Goal: Task Accomplishment & Management: Use online tool/utility

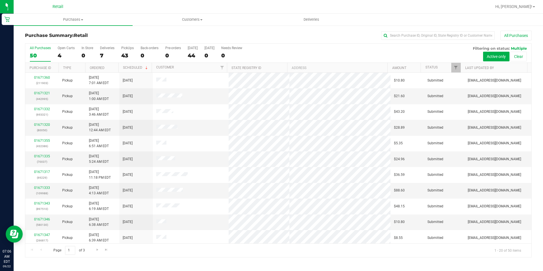
click at [35, 58] on div "50" at bounding box center [40, 55] width 21 height 7
click at [0, 0] on input "All Purchases 50" at bounding box center [0, 0] width 0 height 0
click at [417, 37] on input "text" at bounding box center [438, 35] width 114 height 9
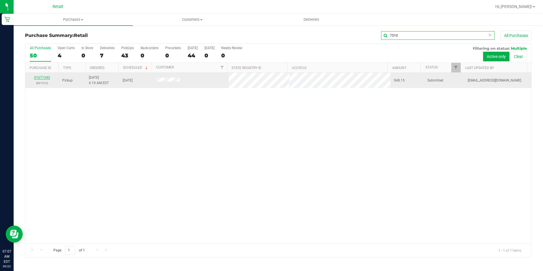
type input "7510"
click at [46, 76] on link "01671343" at bounding box center [42, 77] width 16 height 4
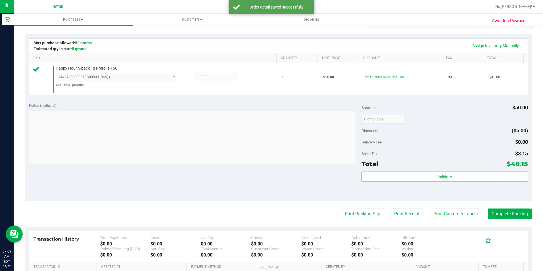
scroll to position [142, 0]
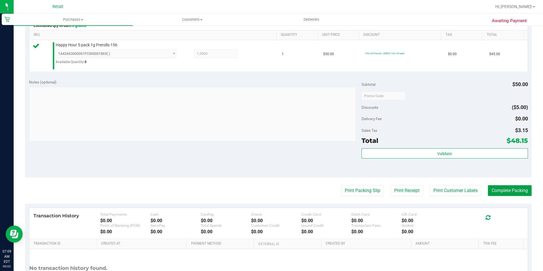
click at [509, 192] on button "Complete Packing" at bounding box center [510, 190] width 44 height 11
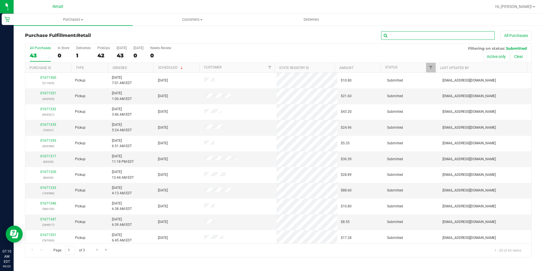
click at [420, 33] on input "text" at bounding box center [438, 35] width 114 height 9
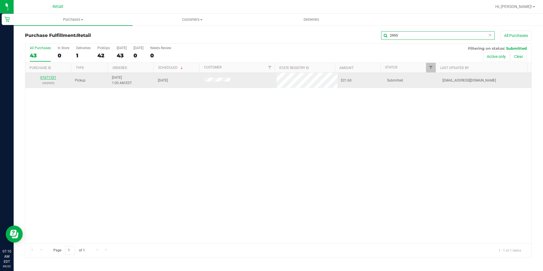
type input "2995"
click at [45, 78] on link "01671321" at bounding box center [48, 77] width 16 height 4
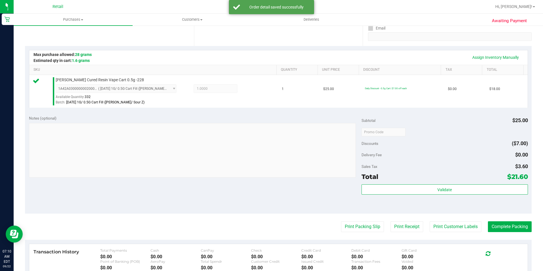
scroll to position [142, 0]
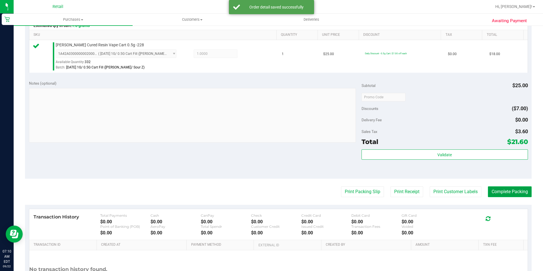
click at [489, 188] on button "Complete Packing" at bounding box center [510, 191] width 44 height 11
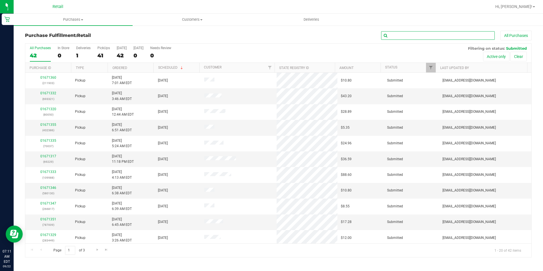
click at [418, 35] on input "text" at bounding box center [438, 35] width 114 height 9
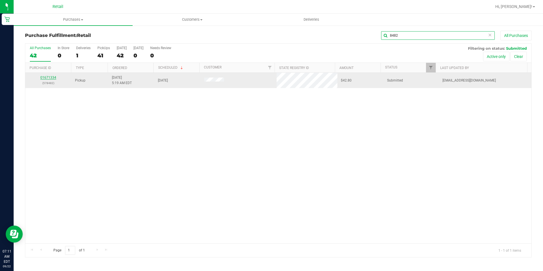
type input "8482"
click at [50, 77] on link "01671334" at bounding box center [48, 77] width 16 height 4
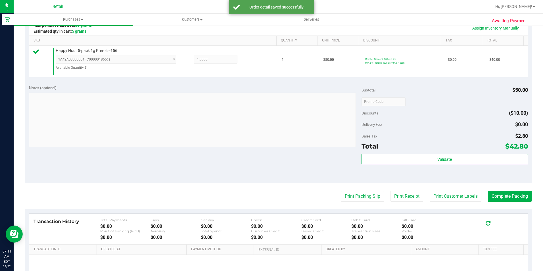
scroll to position [142, 0]
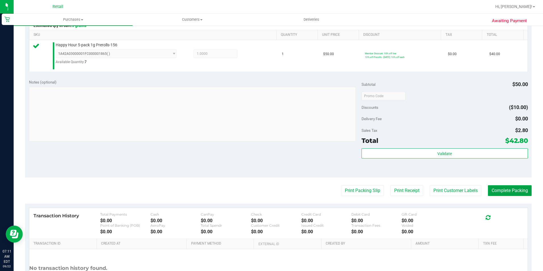
click at [498, 190] on button "Complete Packing" at bounding box center [510, 190] width 44 height 11
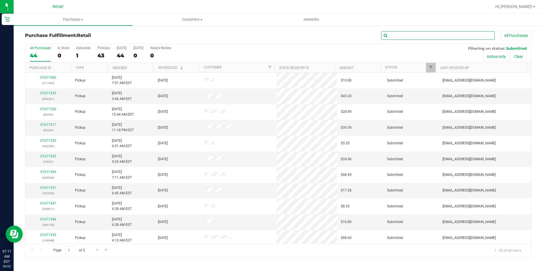
click at [468, 35] on input "text" at bounding box center [438, 35] width 114 height 9
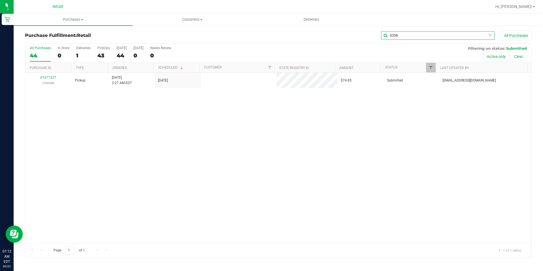
type input "0358"
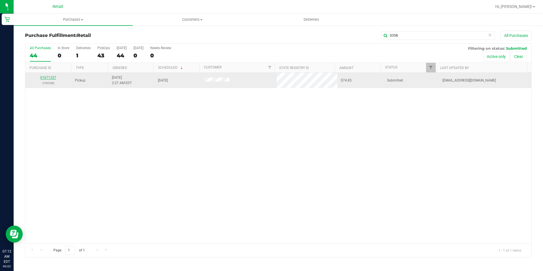
drag, startPoint x: 55, startPoint y: 80, endPoint x: 51, endPoint y: 77, distance: 5.5
click at [51, 77] on link "01671327" at bounding box center [48, 77] width 16 height 4
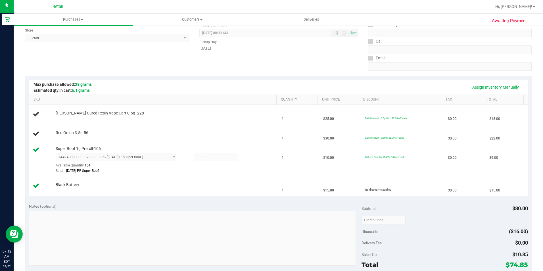
scroll to position [85, 0]
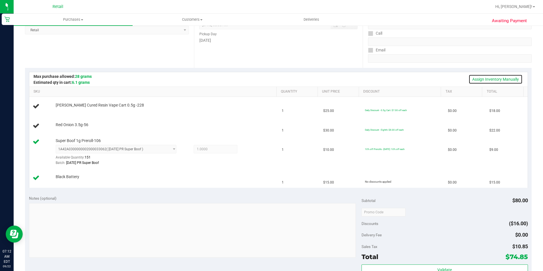
click at [484, 79] on link "Assign Inventory Manually" at bounding box center [495, 79] width 54 height 10
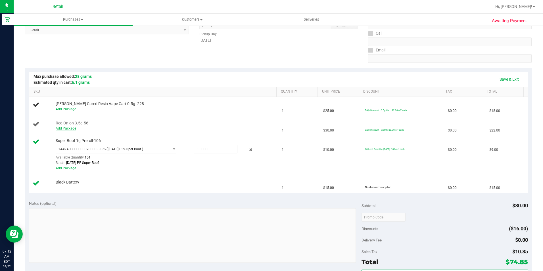
click at [66, 129] on link "Add Package" at bounding box center [66, 128] width 20 height 4
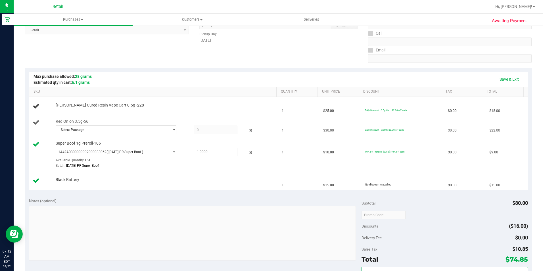
click at [101, 132] on span "Select Package" at bounding box center [112, 130] width 113 height 8
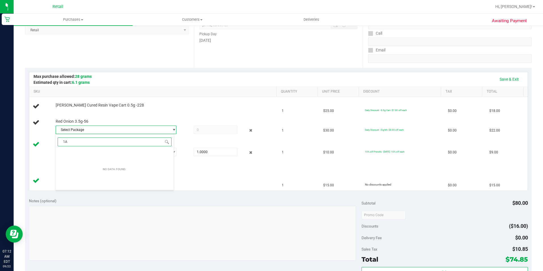
type input "1"
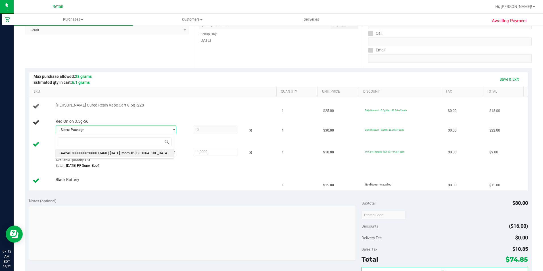
click at [224, 105] on div "[PERSON_NAME] Cured Resin Vape Cart 0.5g -228" at bounding box center [163, 105] width 221 height 6
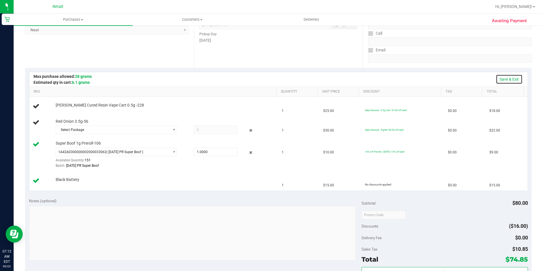
click at [503, 80] on link "Save & Exit" at bounding box center [509, 79] width 27 height 10
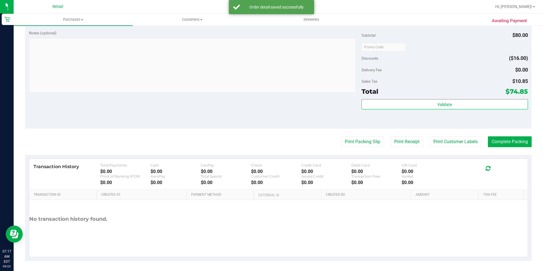
scroll to position [278, 0]
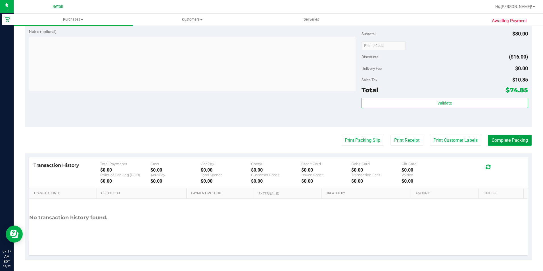
click at [502, 141] on button "Complete Packing" at bounding box center [510, 140] width 44 height 11
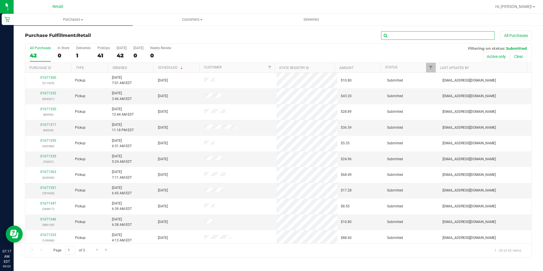
click at [400, 38] on input "text" at bounding box center [438, 35] width 114 height 9
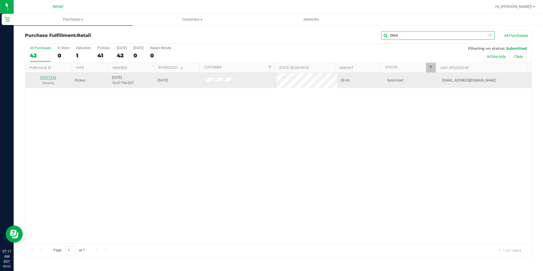
type input "5864"
click at [47, 79] on link "01671316" at bounding box center [48, 77] width 16 height 4
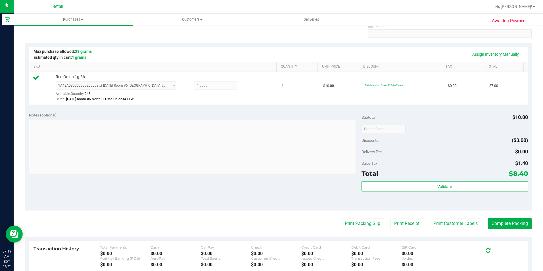
scroll to position [114, 0]
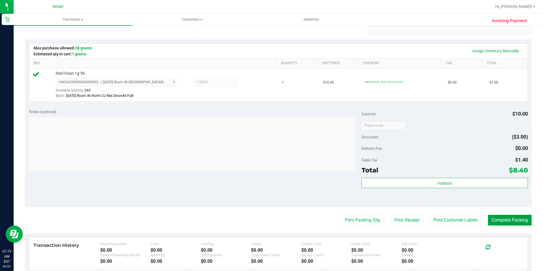
click at [512, 220] on button "Complete Packing" at bounding box center [510, 220] width 44 height 11
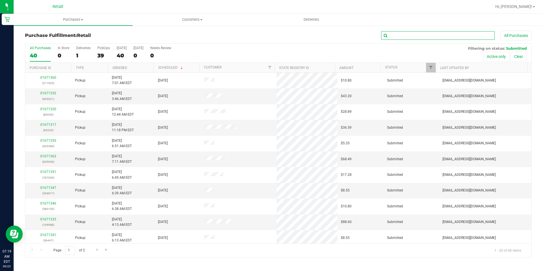
click at [421, 33] on input "text" at bounding box center [438, 35] width 114 height 9
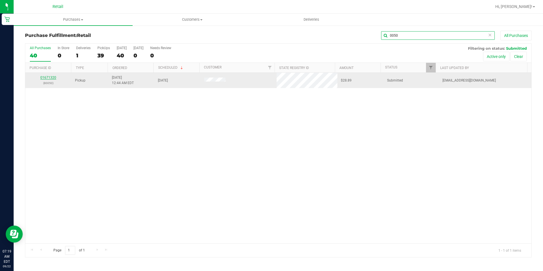
type input "0050"
click at [54, 78] on link "01671320" at bounding box center [48, 77] width 16 height 4
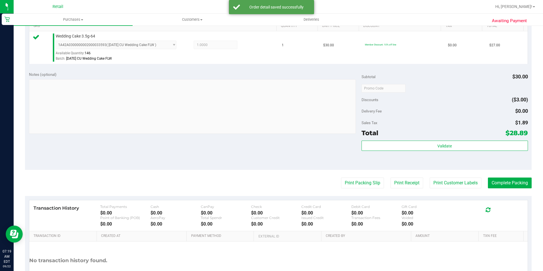
scroll to position [170, 0]
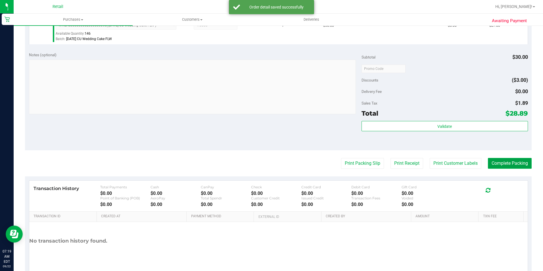
click at [501, 162] on button "Complete Packing" at bounding box center [510, 163] width 44 height 11
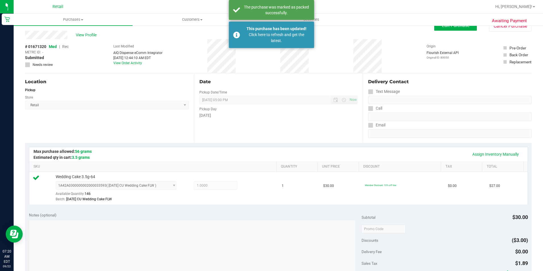
scroll to position [0, 0]
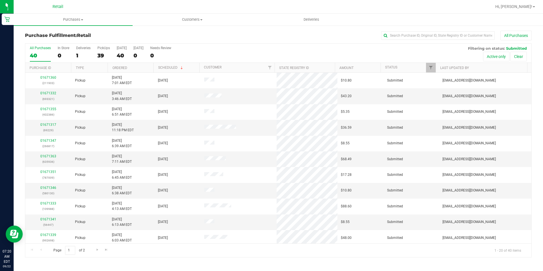
click at [41, 51] on label "All Purchases 40" at bounding box center [40, 54] width 21 height 16
click at [0, 0] on input "All Purchases 40" at bounding box center [0, 0] width 0 height 0
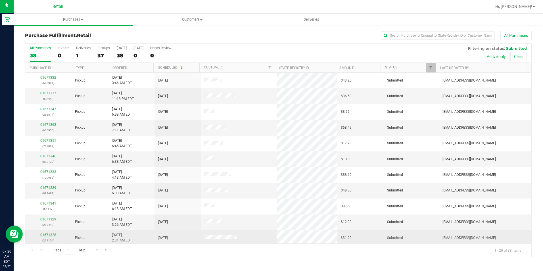
click at [53, 235] on link "01671328" at bounding box center [48, 235] width 16 height 4
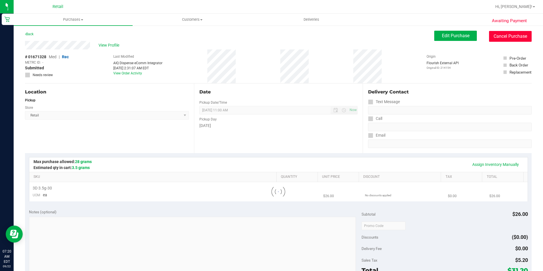
click at [500, 34] on button "Cancel Purchase" at bounding box center [510, 36] width 43 height 11
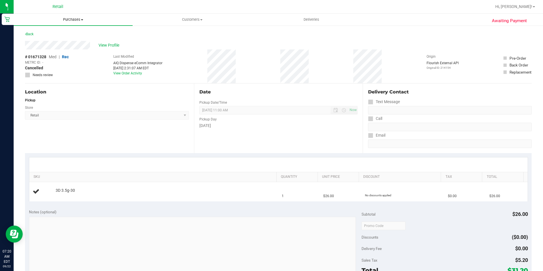
click at [70, 18] on span "Purchases" at bounding box center [73, 19] width 119 height 5
click at [65, 39] on li "Fulfillment" at bounding box center [73, 41] width 119 height 7
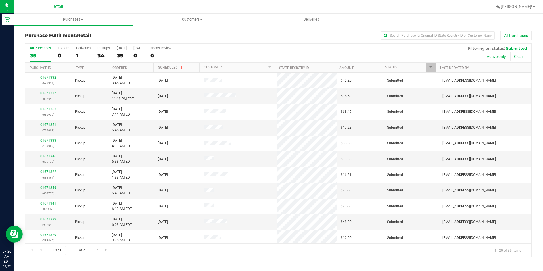
click at [36, 51] on label "All Purchases 35" at bounding box center [40, 54] width 21 height 16
click at [0, 0] on input "All Purchases 35" at bounding box center [0, 0] width 0 height 0
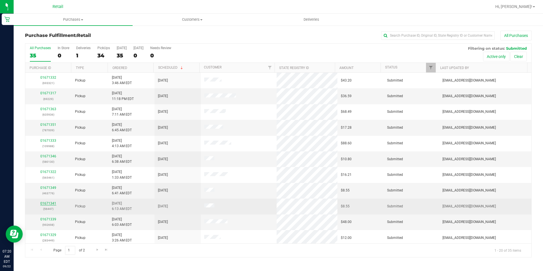
click at [50, 204] on link "01671341" at bounding box center [48, 203] width 16 height 4
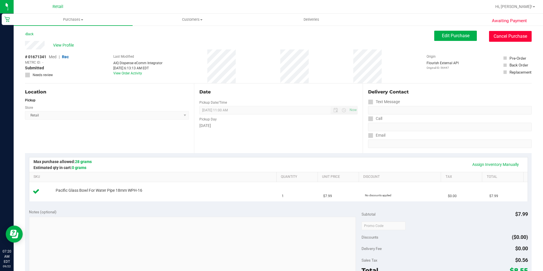
click at [492, 35] on button "Cancel Purchase" at bounding box center [510, 36] width 43 height 11
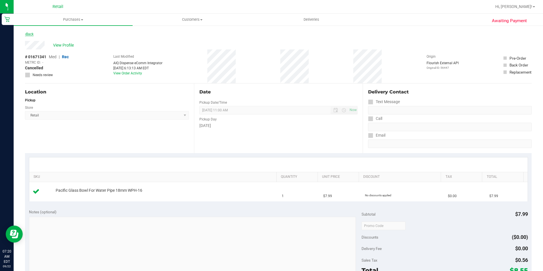
click at [31, 32] on link "Back" at bounding box center [29, 34] width 9 height 4
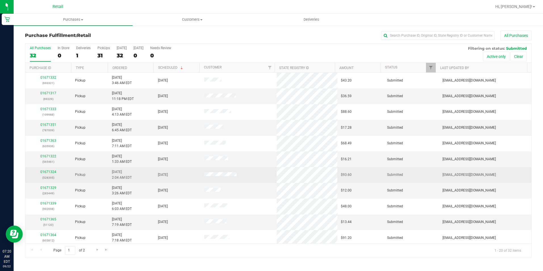
click at [50, 169] on div "01671324 (528395)" at bounding box center [48, 174] width 39 height 11
click at [51, 171] on link "01671324" at bounding box center [48, 172] width 16 height 4
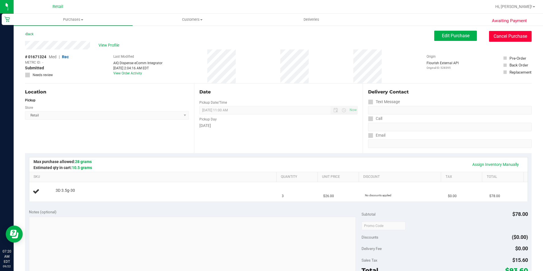
click at [516, 39] on button "Cancel Purchase" at bounding box center [510, 36] width 43 height 11
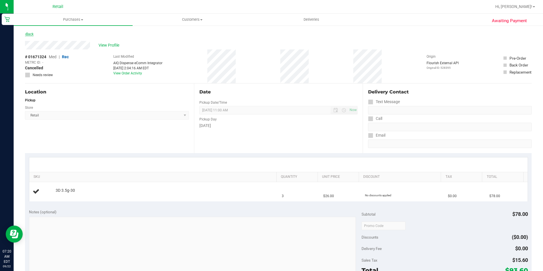
click at [32, 34] on link "Back" at bounding box center [29, 34] width 9 height 4
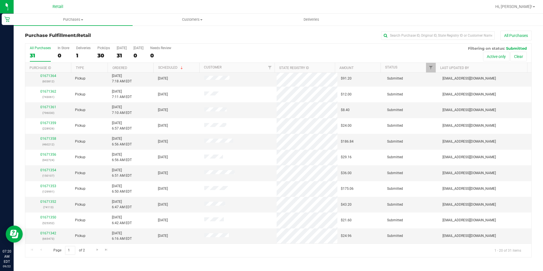
scroll to position [144, 0]
click at [97, 249] on span "Go to the next page" at bounding box center [97, 249] width 5 height 5
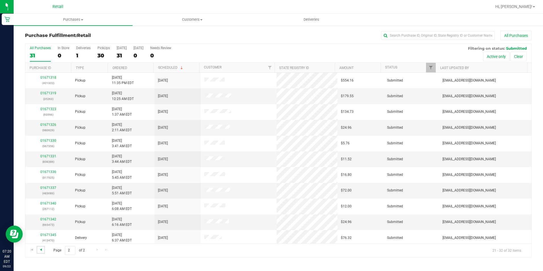
click at [43, 248] on span "Go to the previous page" at bounding box center [41, 249] width 5 height 5
click at [83, 57] on div "1" at bounding box center [83, 55] width 14 height 7
click at [0, 0] on input "Deliveries 1" at bounding box center [0, 0] width 0 height 0
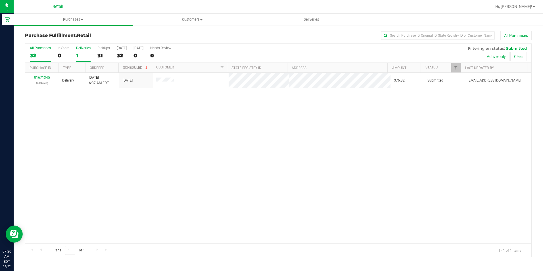
click at [41, 57] on div "32" at bounding box center [40, 55] width 21 height 7
click at [0, 0] on input "All Purchases 32" at bounding box center [0, 0] width 0 height 0
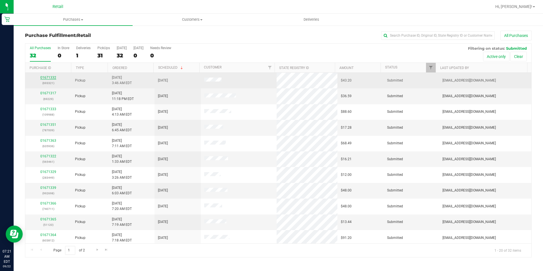
click at [48, 78] on link "01671332" at bounding box center [48, 77] width 16 height 4
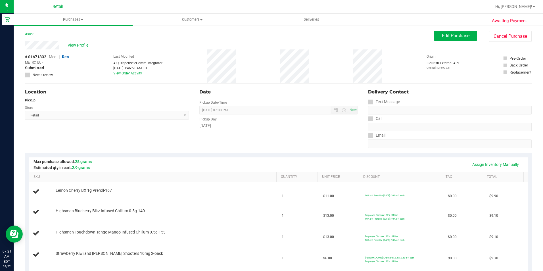
click at [29, 34] on link "Back" at bounding box center [29, 34] width 9 height 4
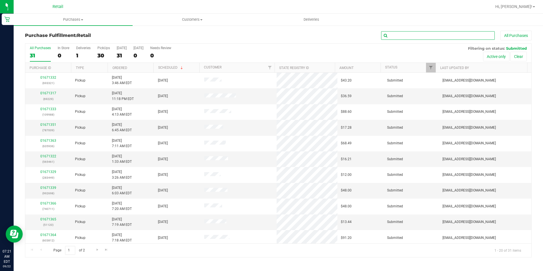
click at [450, 31] on input "text" at bounding box center [438, 35] width 114 height 9
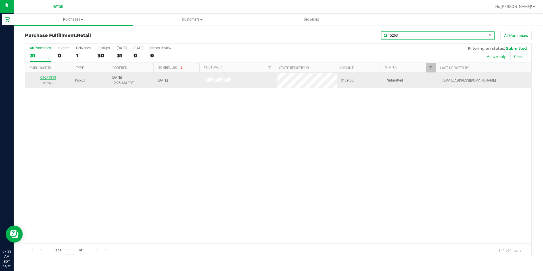
type input "5263"
click at [49, 76] on link "01671319" at bounding box center [48, 77] width 16 height 4
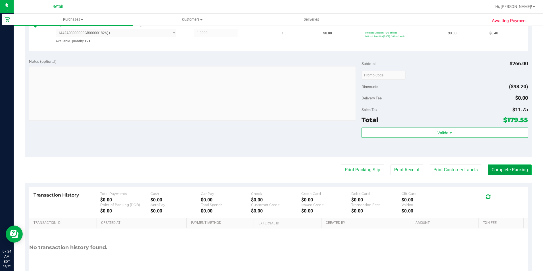
click at [497, 173] on button "Complete Packing" at bounding box center [510, 169] width 44 height 11
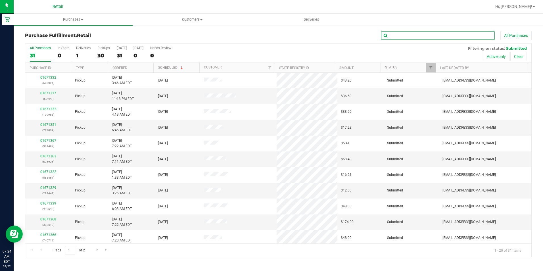
click at [438, 34] on input "text" at bounding box center [438, 35] width 114 height 9
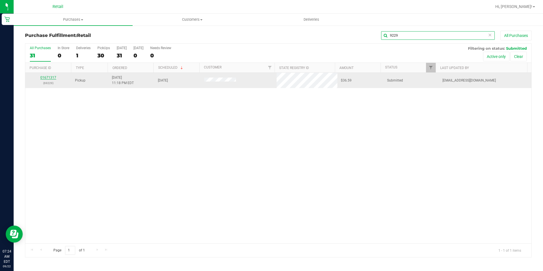
type input "9229"
click at [51, 78] on link "01671317" at bounding box center [48, 77] width 16 height 4
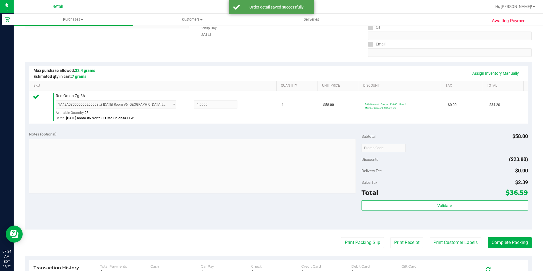
scroll to position [142, 0]
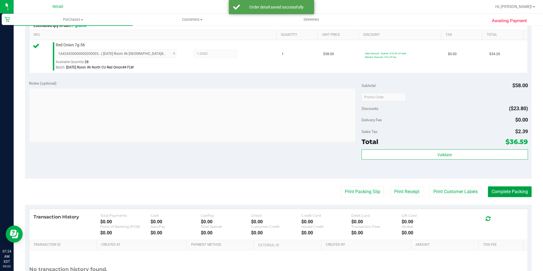
click at [503, 193] on button "Complete Packing" at bounding box center [510, 191] width 44 height 11
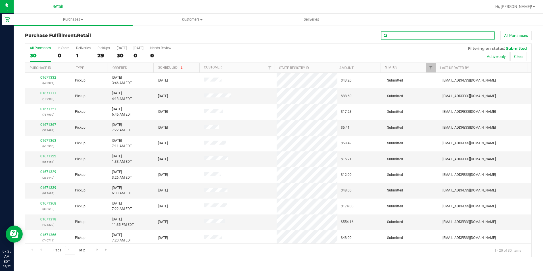
click at [462, 37] on input "text" at bounding box center [438, 35] width 114 height 9
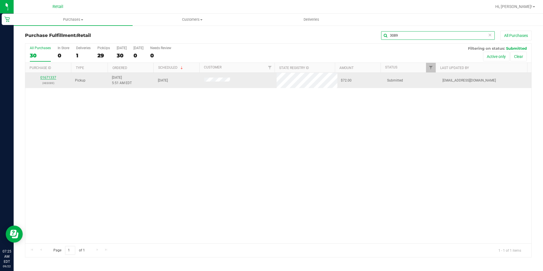
type input "3089"
click at [54, 77] on link "01671337" at bounding box center [48, 77] width 16 height 4
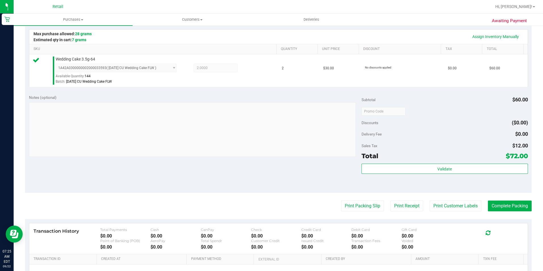
scroll to position [142, 0]
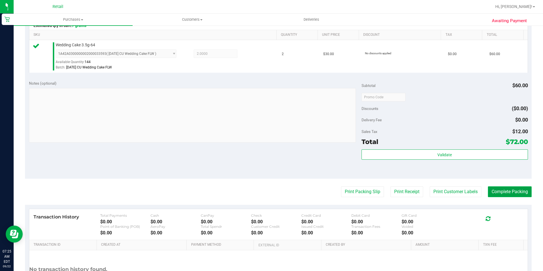
click at [502, 195] on button "Complete Packing" at bounding box center [510, 191] width 44 height 11
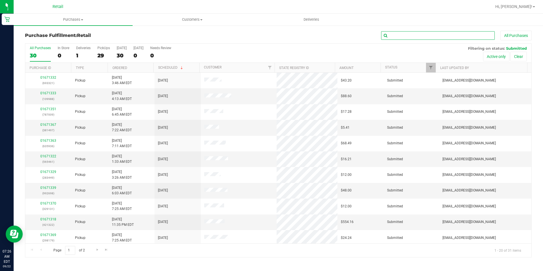
click at [453, 35] on input "text" at bounding box center [438, 35] width 114 height 9
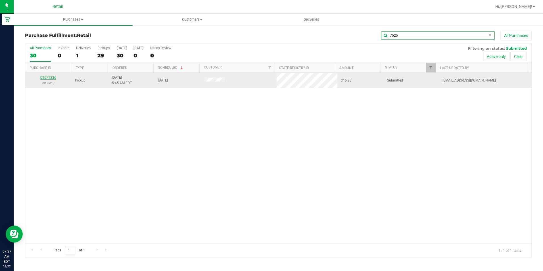
type input "7525"
click at [45, 78] on link "01671336" at bounding box center [48, 77] width 16 height 4
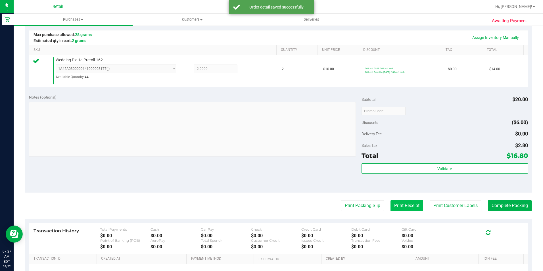
scroll to position [142, 0]
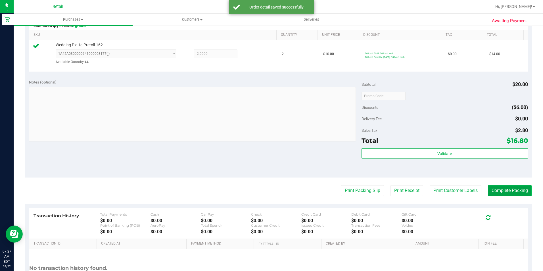
click at [501, 190] on button "Complete Packing" at bounding box center [510, 190] width 44 height 11
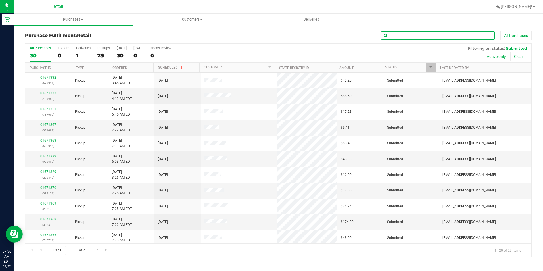
click at [410, 36] on input "text" at bounding box center [438, 35] width 114 height 9
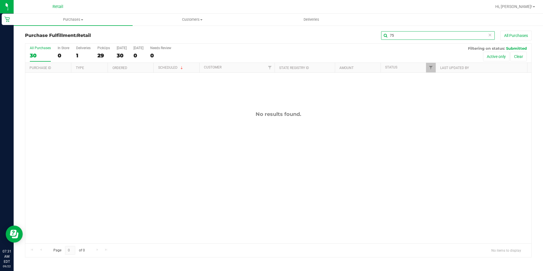
type input "7"
type input "6744"
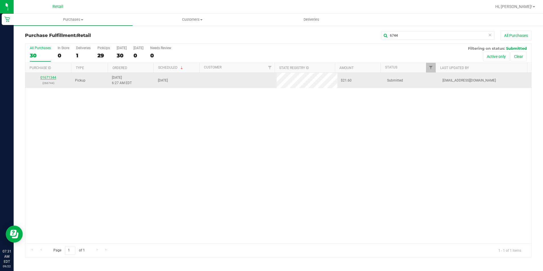
click at [45, 77] on link "01671344" at bounding box center [48, 77] width 16 height 4
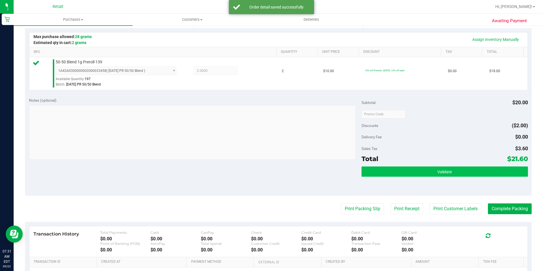
scroll to position [142, 0]
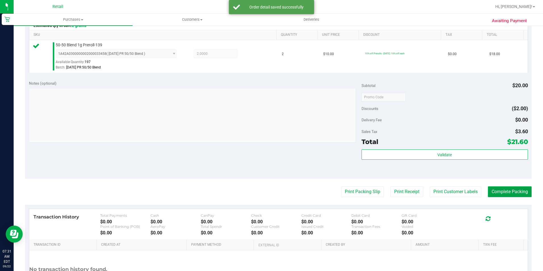
click at [503, 196] on button "Complete Packing" at bounding box center [510, 191] width 44 height 11
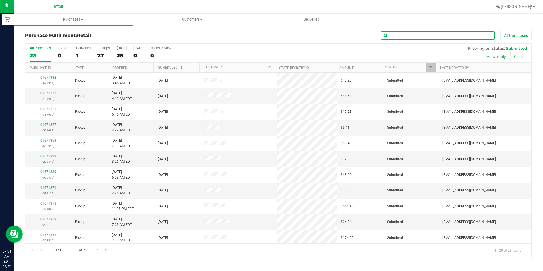
click at [444, 35] on input "text" at bounding box center [438, 35] width 114 height 9
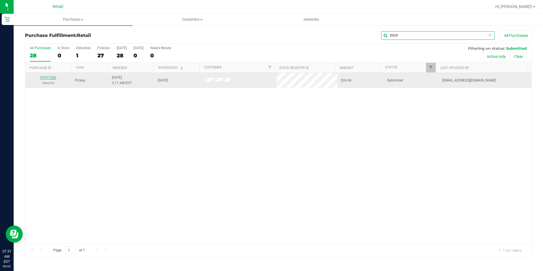
type input "0929"
click at [52, 77] on link "01671326" at bounding box center [48, 77] width 16 height 4
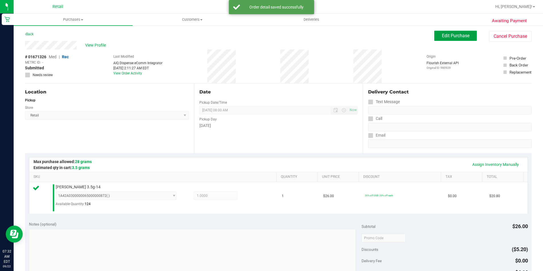
click at [453, 35] on span "Edit Purchase" at bounding box center [456, 35] width 28 height 5
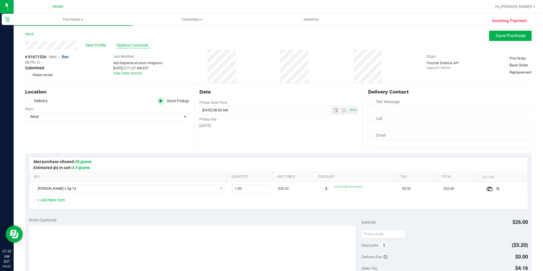
click at [137, 47] on span "Replace Customer" at bounding box center [133, 45] width 34 height 6
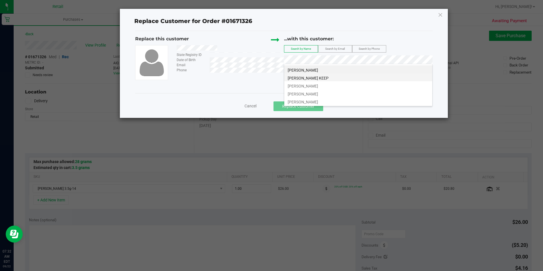
click at [339, 75] on li "[PERSON_NAME] KEEP" at bounding box center [358, 77] width 148 height 8
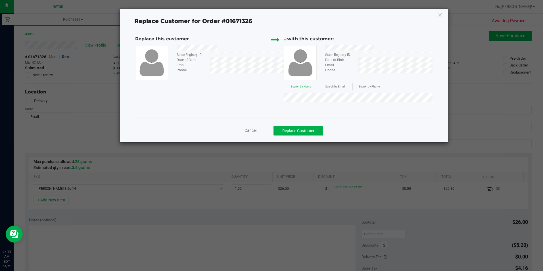
click at [318, 125] on div "Cancel Replace Customer" at bounding box center [283, 128] width 297 height 22
click at [318, 126] on button "Replace Customer" at bounding box center [298, 131] width 50 height 10
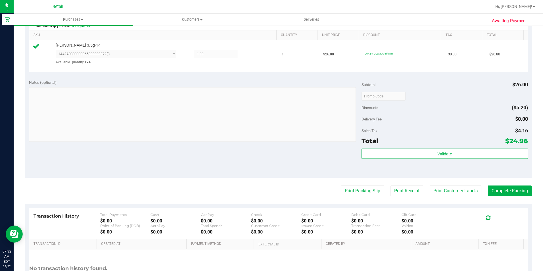
scroll to position [142, 0]
click at [496, 193] on button "Complete Packing" at bounding box center [510, 190] width 44 height 11
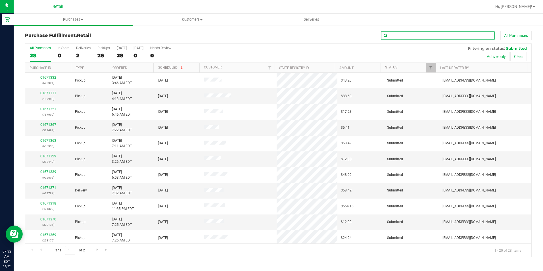
click at [476, 31] on input "text" at bounding box center [438, 35] width 114 height 9
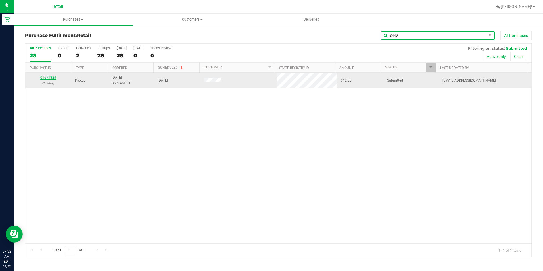
type input "3449"
click at [42, 77] on link "01671329" at bounding box center [48, 77] width 16 height 4
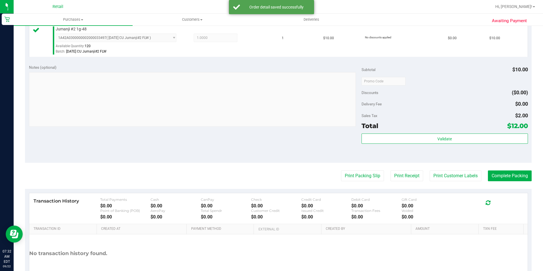
scroll to position [170, 0]
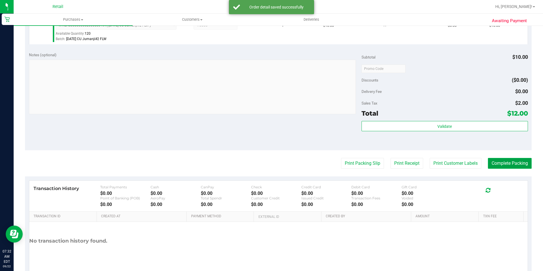
click at [514, 164] on button "Complete Packing" at bounding box center [510, 163] width 44 height 11
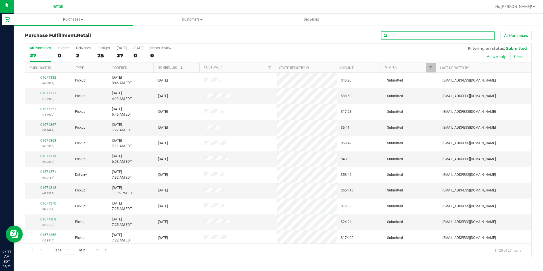
click at [422, 37] on input "text" at bounding box center [438, 35] width 114 height 9
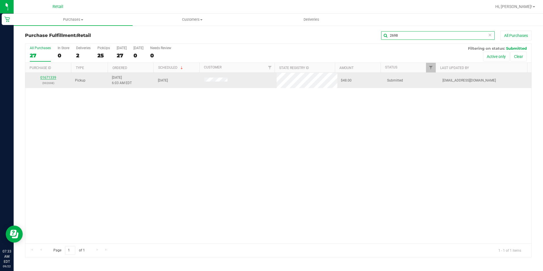
type input "2698"
click at [49, 77] on link "01671339" at bounding box center [48, 77] width 16 height 4
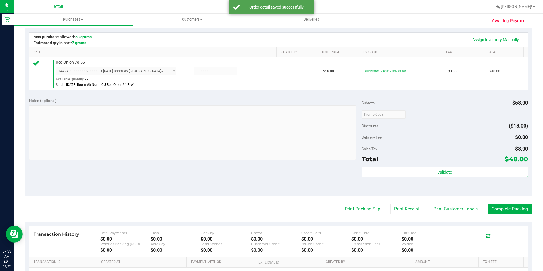
scroll to position [142, 0]
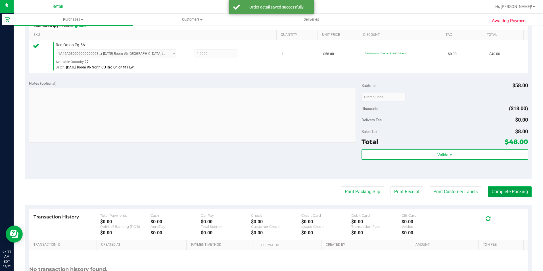
click at [498, 191] on button "Complete Packing" at bounding box center [510, 191] width 44 height 11
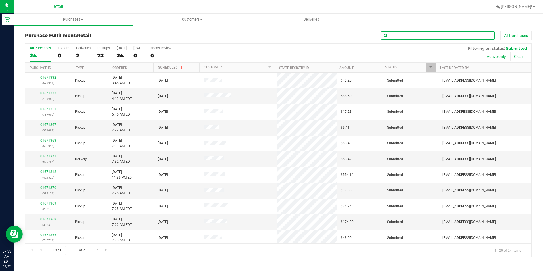
click at [420, 35] on input "text" at bounding box center [438, 35] width 114 height 9
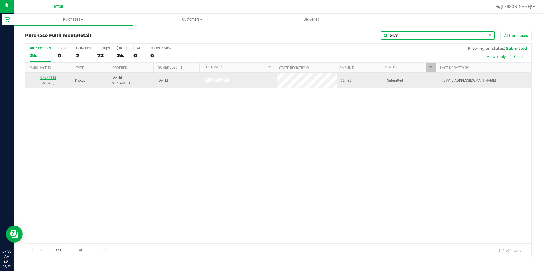
type input "5473"
click at [51, 79] on link "01671342" at bounding box center [48, 77] width 16 height 4
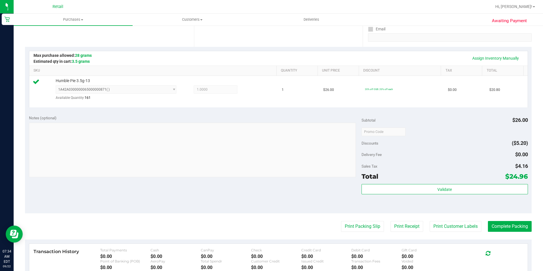
scroll to position [114, 0]
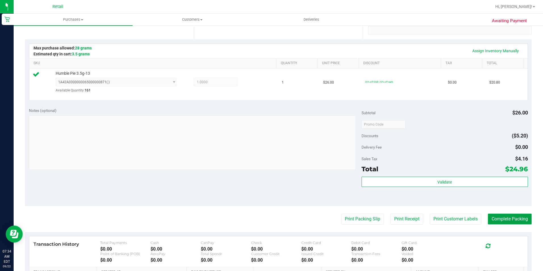
click at [500, 221] on button "Complete Packing" at bounding box center [510, 218] width 44 height 11
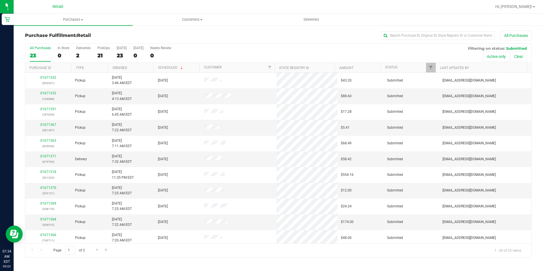
click at [411, 31] on div "All Purchases" at bounding box center [362, 36] width 337 height 10
click at [411, 32] on input "text" at bounding box center [438, 35] width 114 height 9
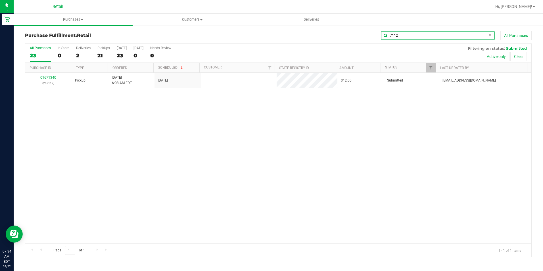
type input "7112"
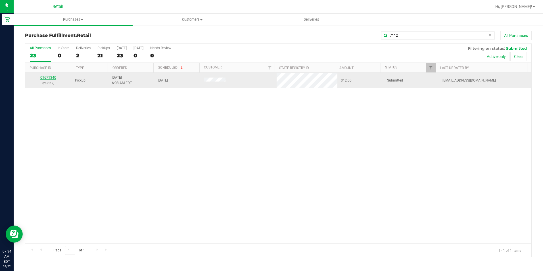
drag, startPoint x: 91, startPoint y: 75, endPoint x: 46, endPoint y: 78, distance: 45.3
click at [46, 78] on link "01671340" at bounding box center [48, 77] width 16 height 4
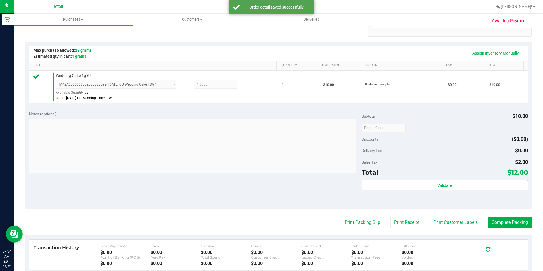
scroll to position [114, 0]
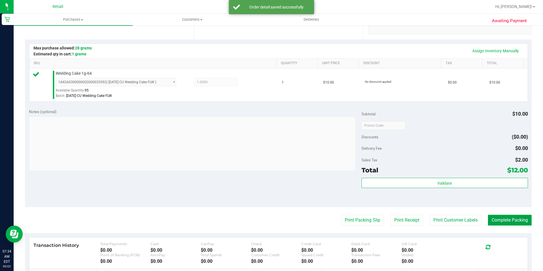
click at [506, 221] on button "Complete Packing" at bounding box center [510, 220] width 44 height 11
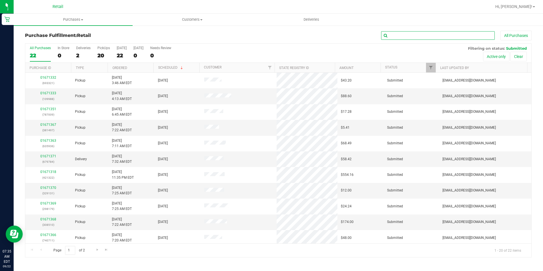
click at [404, 38] on input "text" at bounding box center [438, 35] width 114 height 9
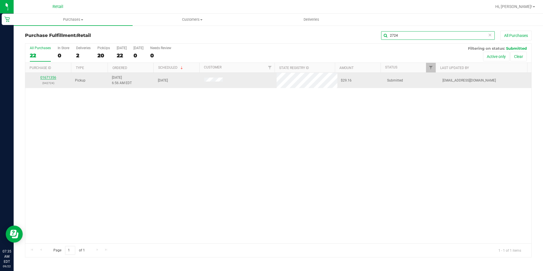
type input "2724"
click at [52, 77] on link "01671356" at bounding box center [48, 77] width 16 height 4
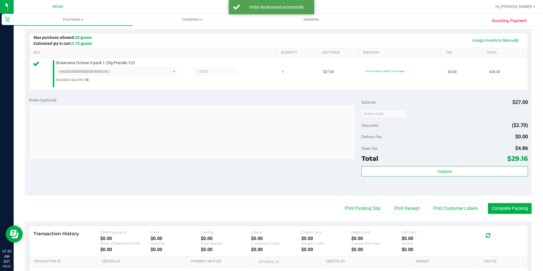
scroll to position [170, 0]
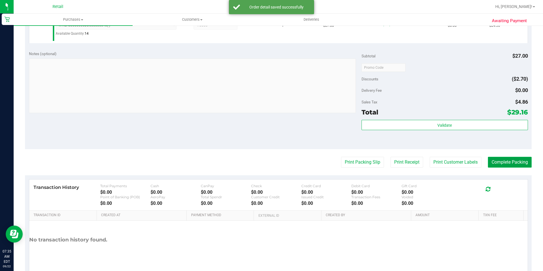
click at [509, 160] on button "Complete Packing" at bounding box center [510, 162] width 44 height 11
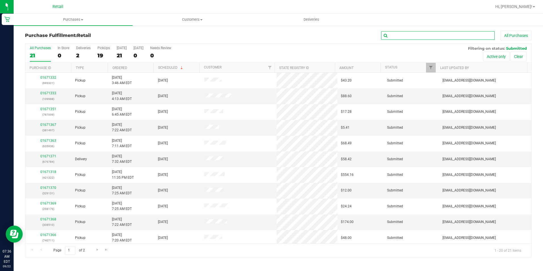
click at [427, 35] on input "text" at bounding box center [438, 35] width 114 height 9
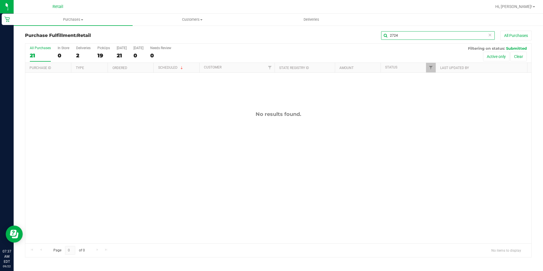
click at [414, 35] on input "2724" at bounding box center [438, 35] width 114 height 9
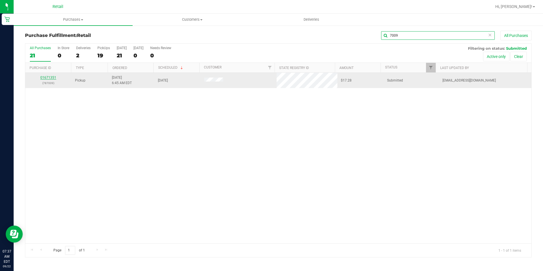
type input "7009"
click at [47, 79] on link "01671351" at bounding box center [48, 77] width 16 height 4
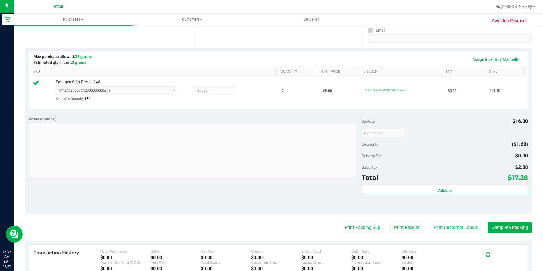
scroll to position [170, 0]
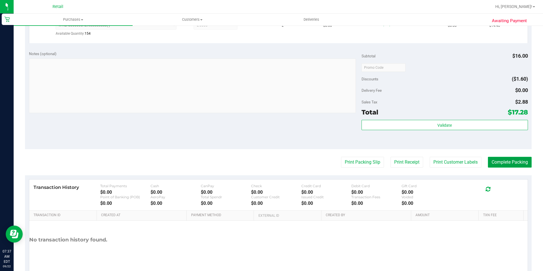
click at [497, 165] on button "Complete Packing" at bounding box center [510, 162] width 44 height 11
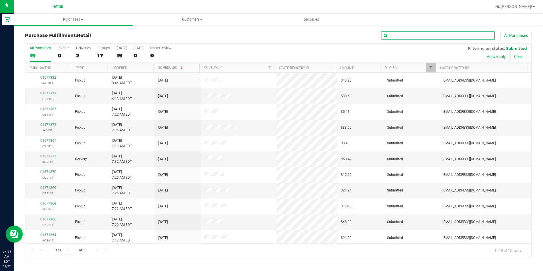
click at [423, 35] on input "text" at bounding box center [438, 35] width 114 height 9
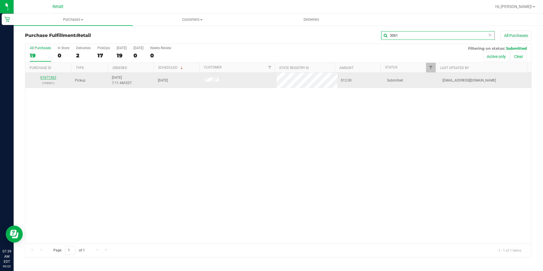
type input "3061"
click at [47, 78] on link "01671362" at bounding box center [48, 77] width 16 height 4
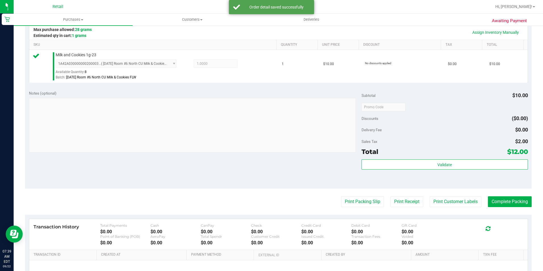
scroll to position [142, 0]
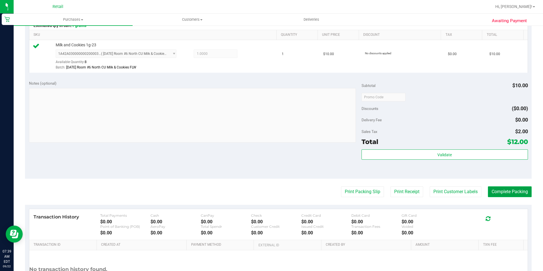
click at [513, 191] on button "Complete Packing" at bounding box center [510, 191] width 44 height 11
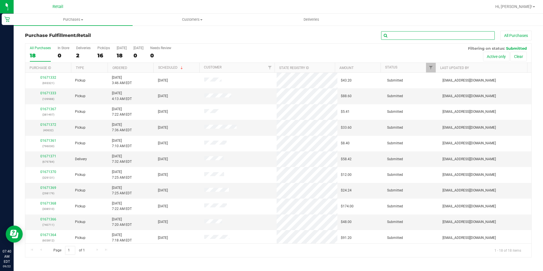
click at [398, 34] on input "text" at bounding box center [438, 35] width 114 height 9
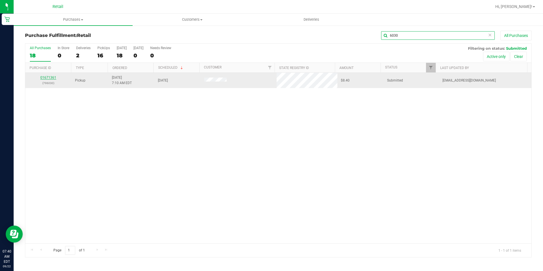
type input "6030"
click at [46, 76] on link "01671361" at bounding box center [48, 77] width 16 height 4
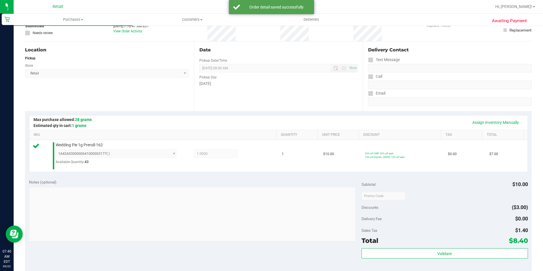
scroll to position [142, 0]
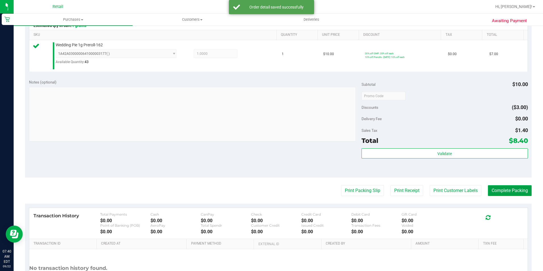
click at [511, 193] on button "Complete Packing" at bounding box center [510, 190] width 44 height 11
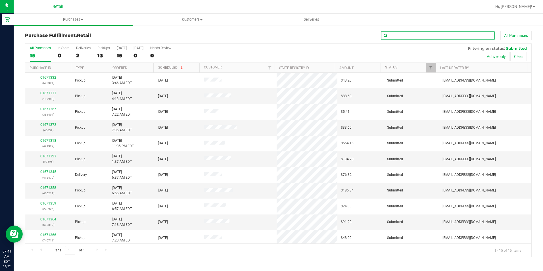
click at [422, 33] on input "text" at bounding box center [438, 35] width 114 height 9
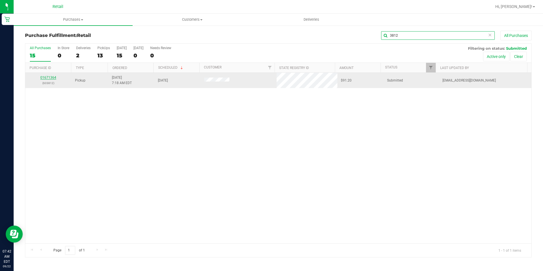
type input "3812"
click at [47, 79] on link "01671364" at bounding box center [48, 77] width 16 height 4
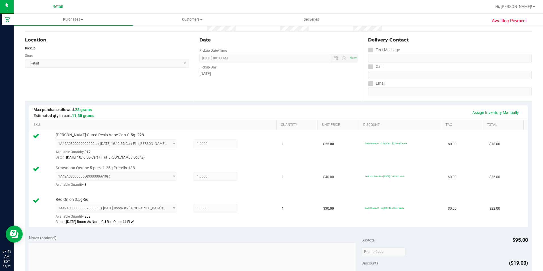
scroll to position [170, 0]
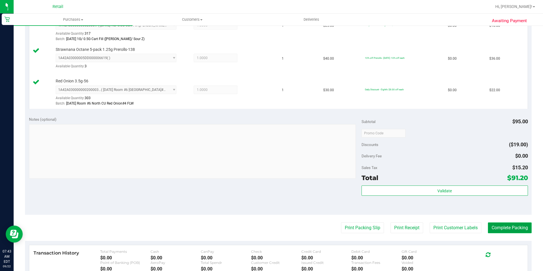
click at [498, 228] on button "Complete Packing" at bounding box center [510, 227] width 44 height 11
